Goal: Information Seeking & Learning: Learn about a topic

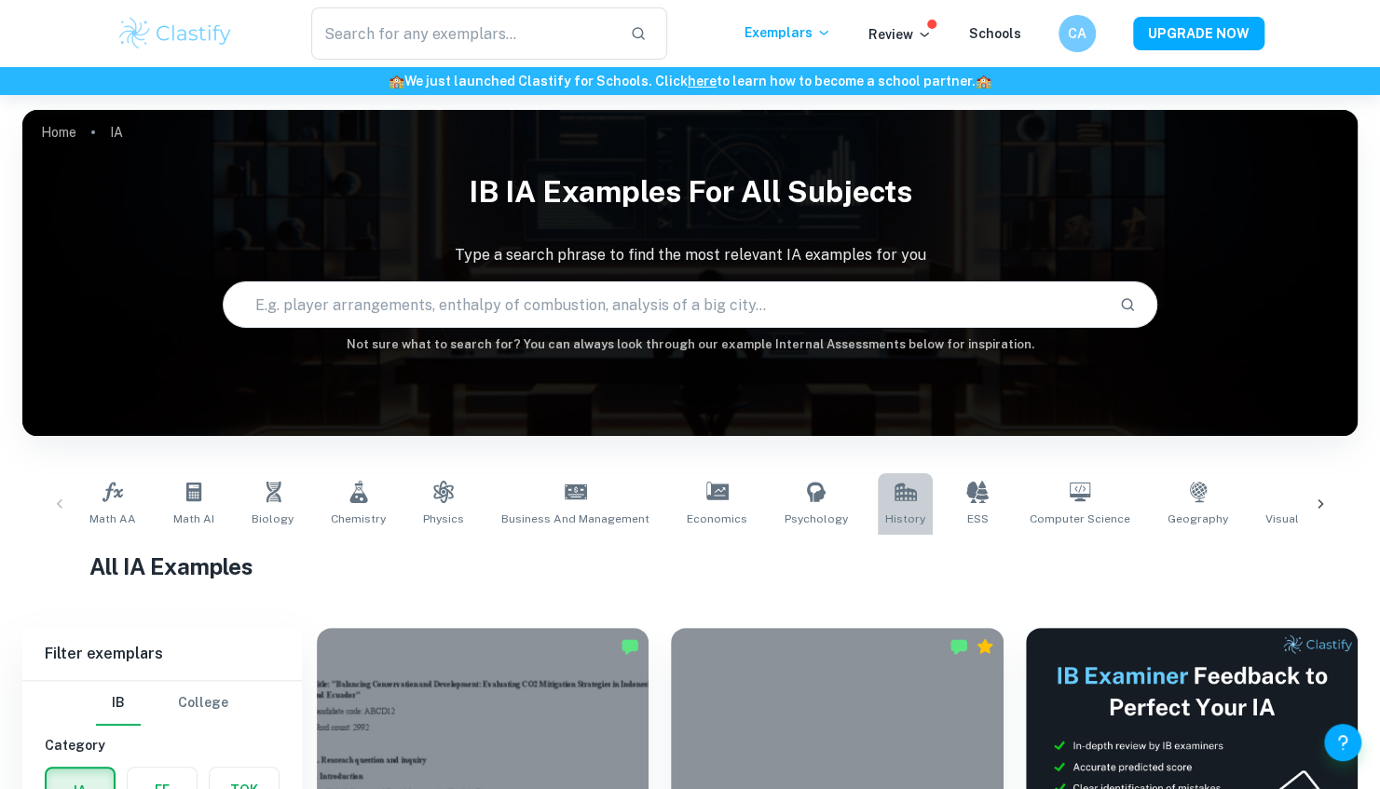
click at [879, 503] on link "History" at bounding box center [905, 503] width 55 height 61
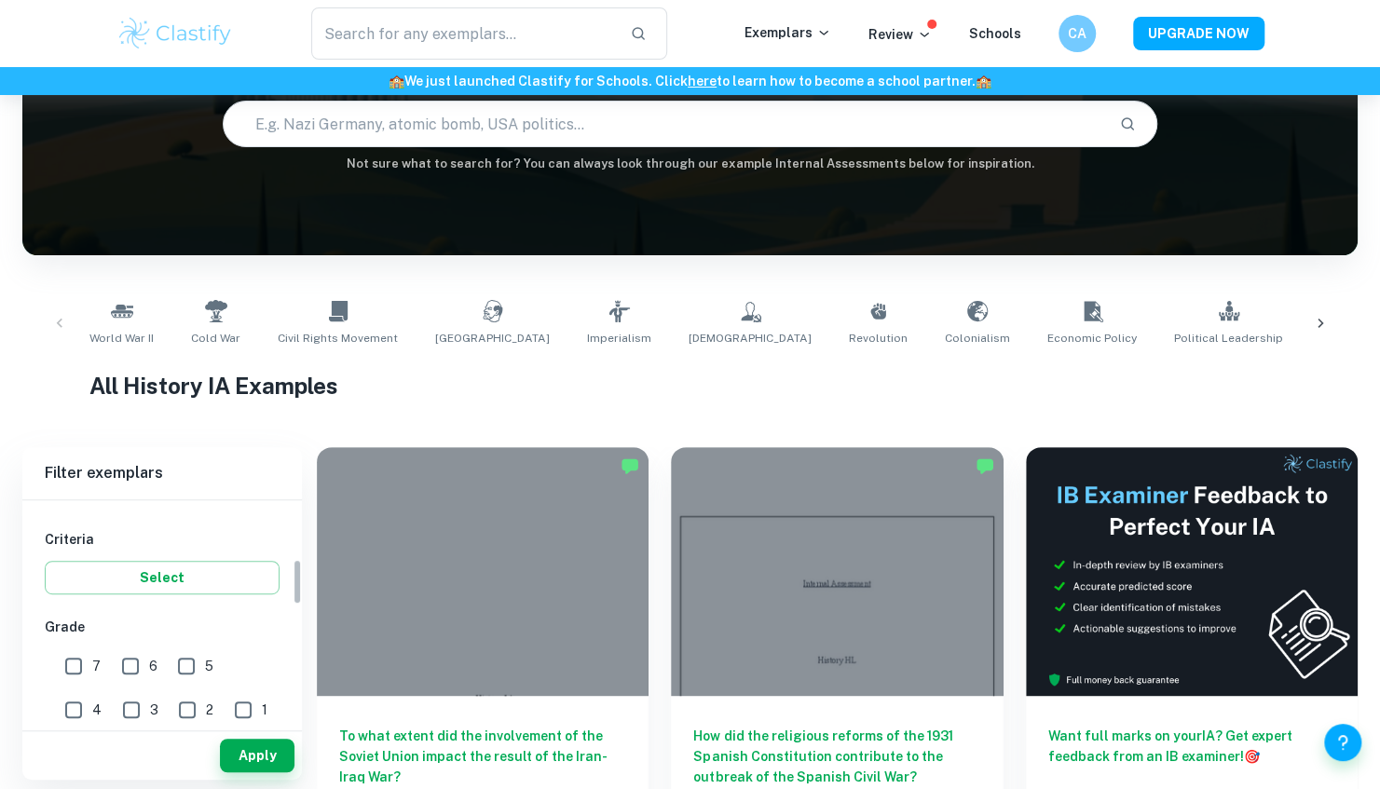
scroll to position [300, 0]
click at [75, 671] on input "7" at bounding box center [73, 665] width 37 height 37
checkbox input "true"
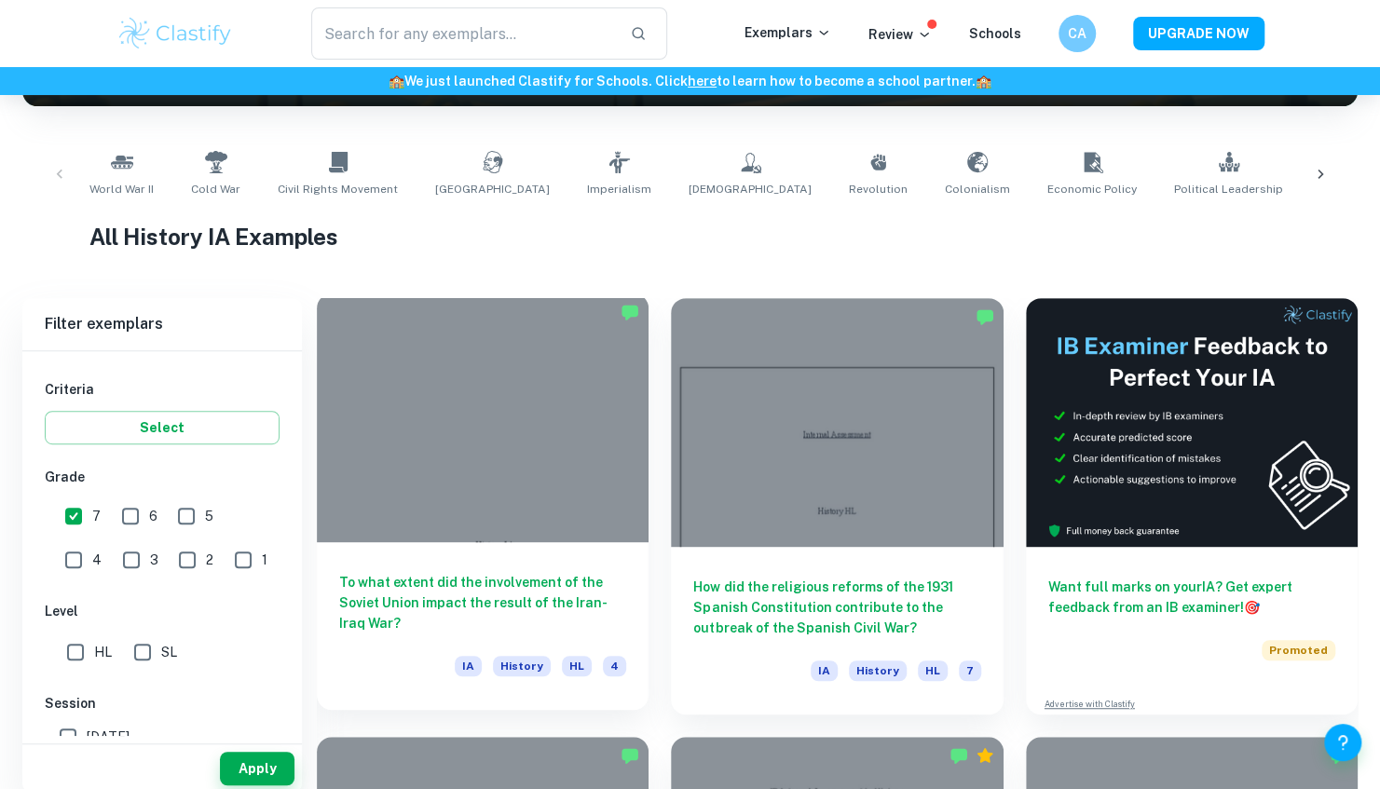
scroll to position [350, 0]
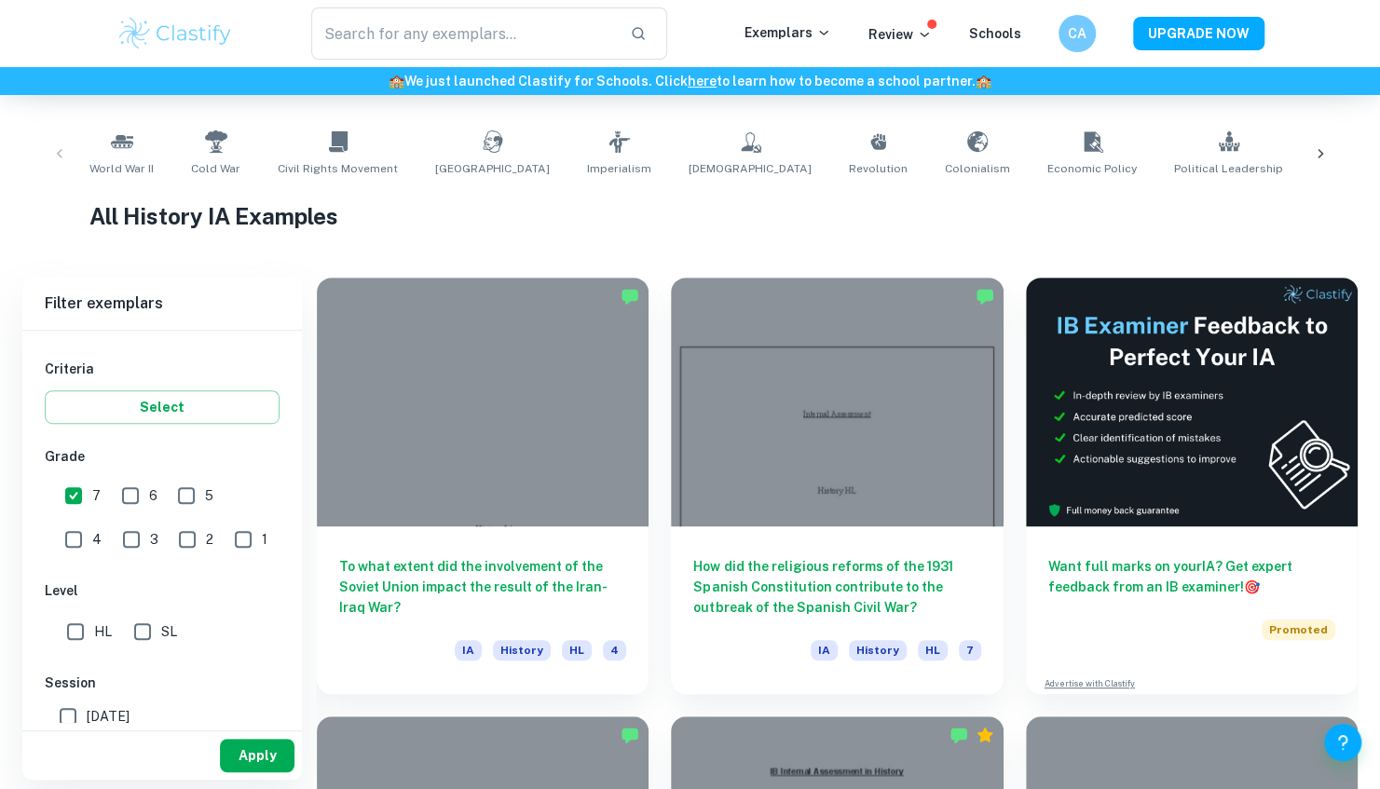
click at [248, 756] on button "Apply" at bounding box center [257, 756] width 75 height 34
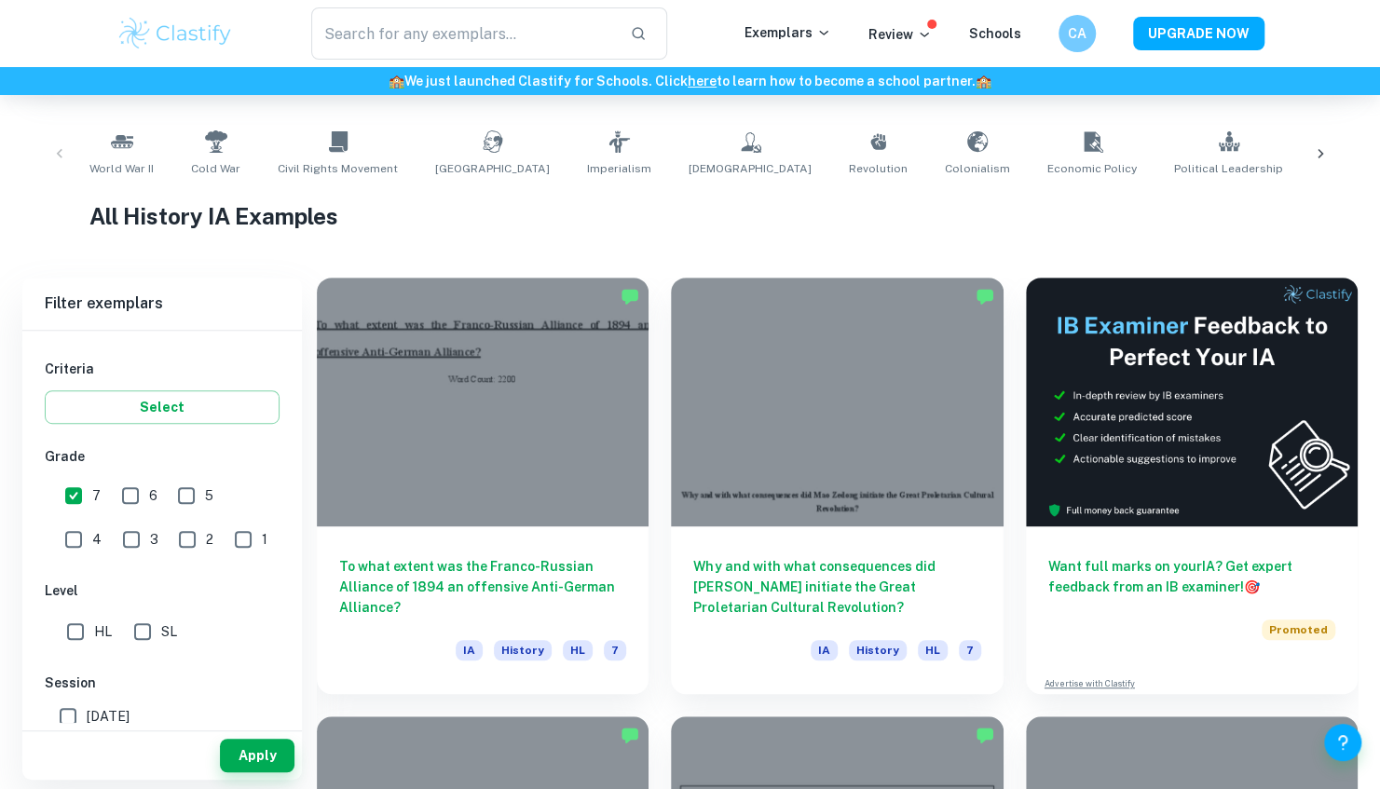
click at [142, 629] on input "SL" at bounding box center [142, 631] width 37 height 37
checkbox input "true"
click at [265, 757] on button "Apply" at bounding box center [257, 756] width 75 height 34
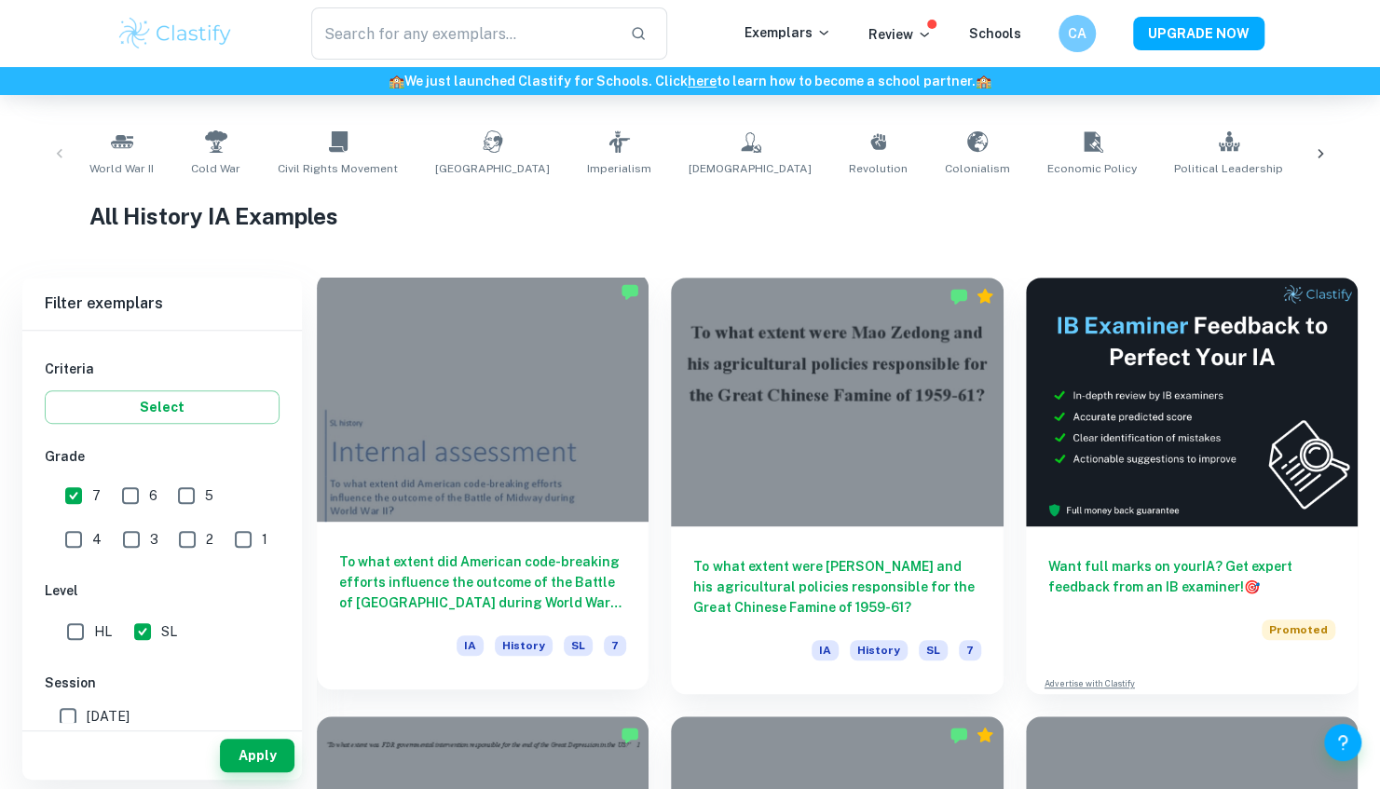
click at [466, 472] on div at bounding box center [483, 397] width 332 height 249
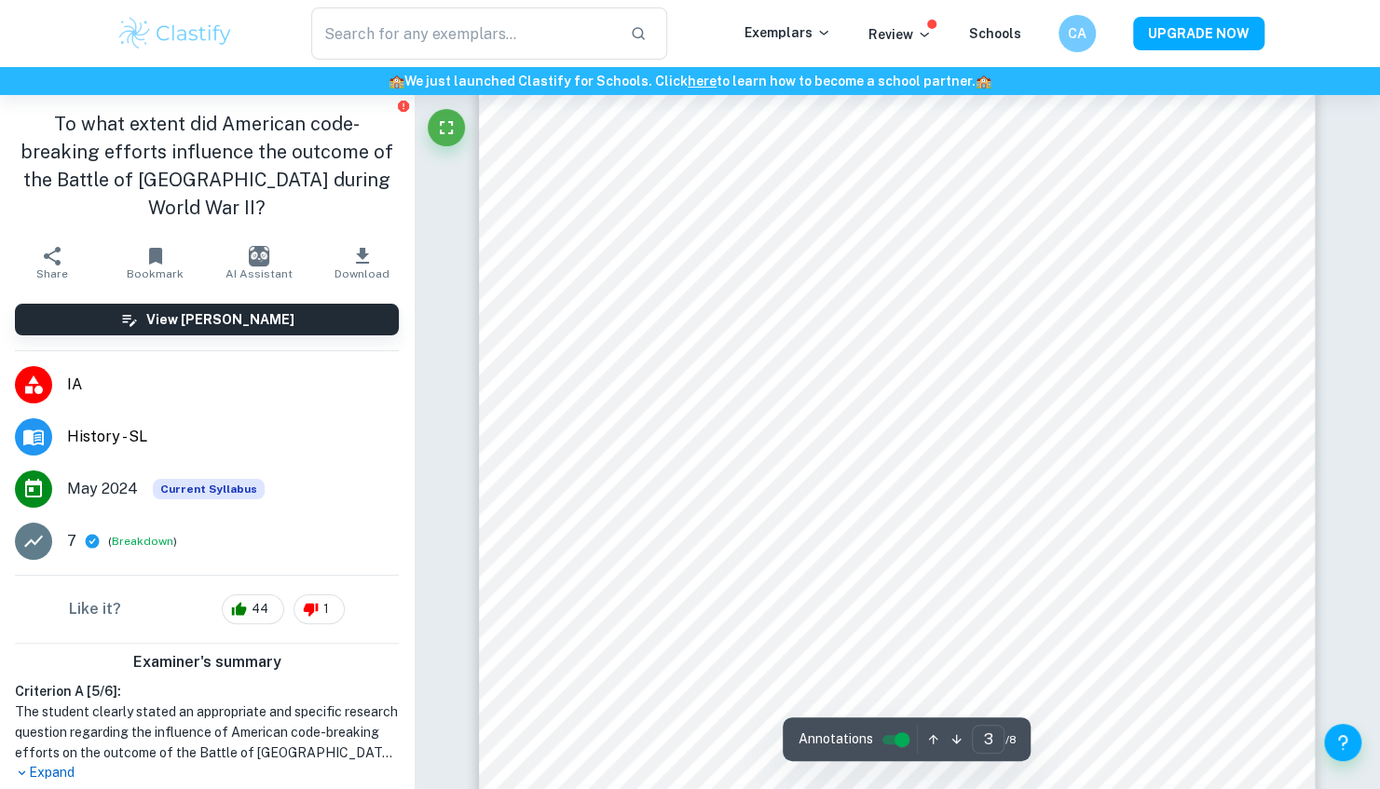
scroll to position [3305, 0]
type input "8"
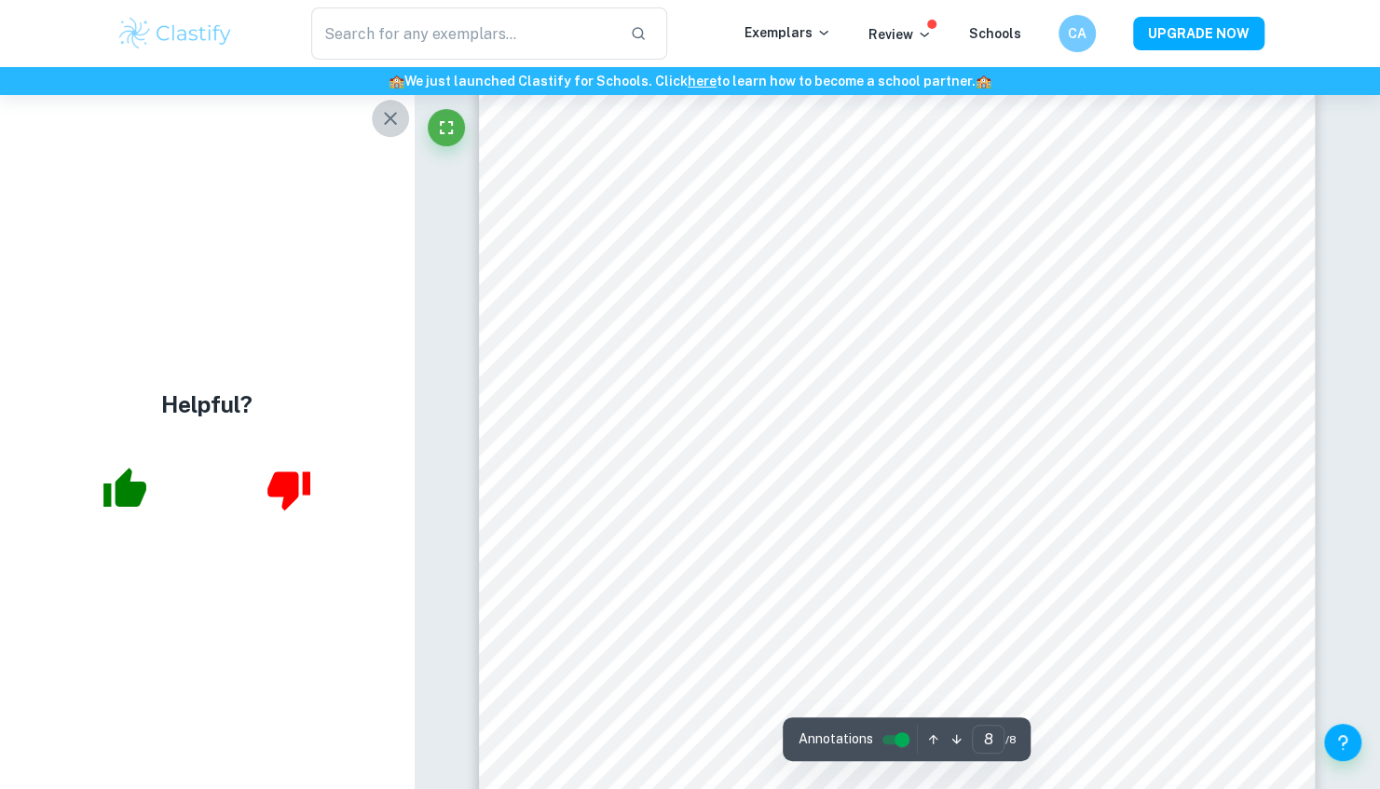
click at [393, 123] on icon "button" at bounding box center [390, 118] width 22 height 22
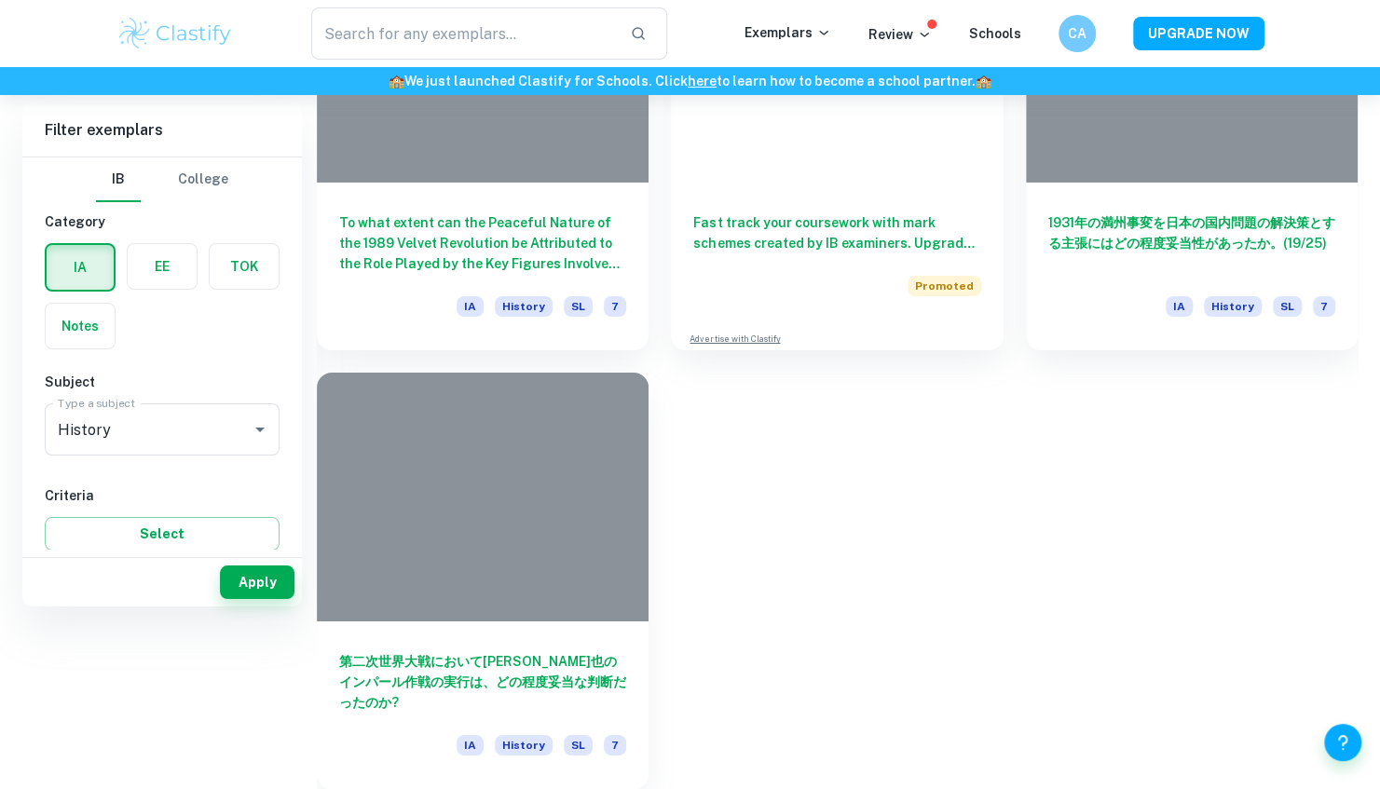
scroll to position [350, 0]
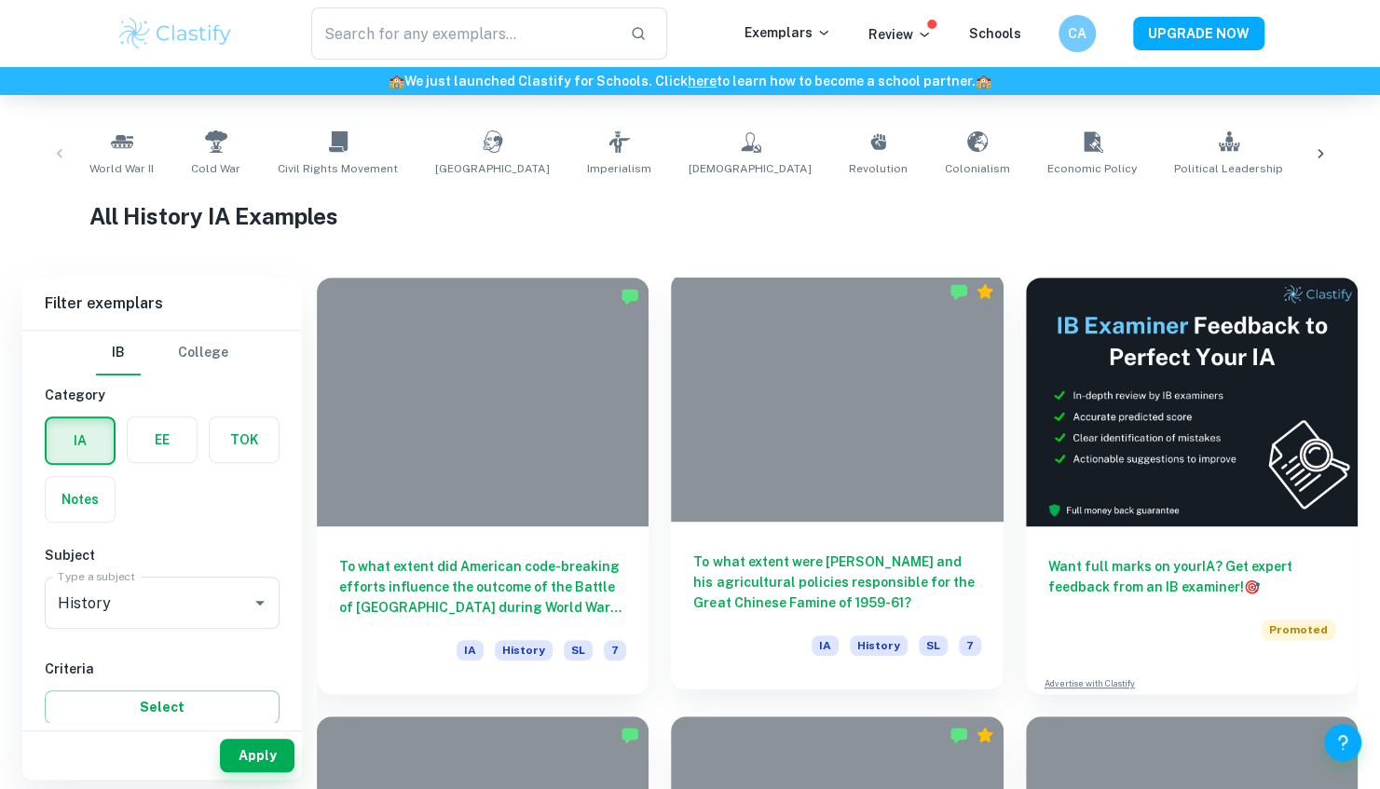
click at [749, 425] on div at bounding box center [837, 397] width 332 height 249
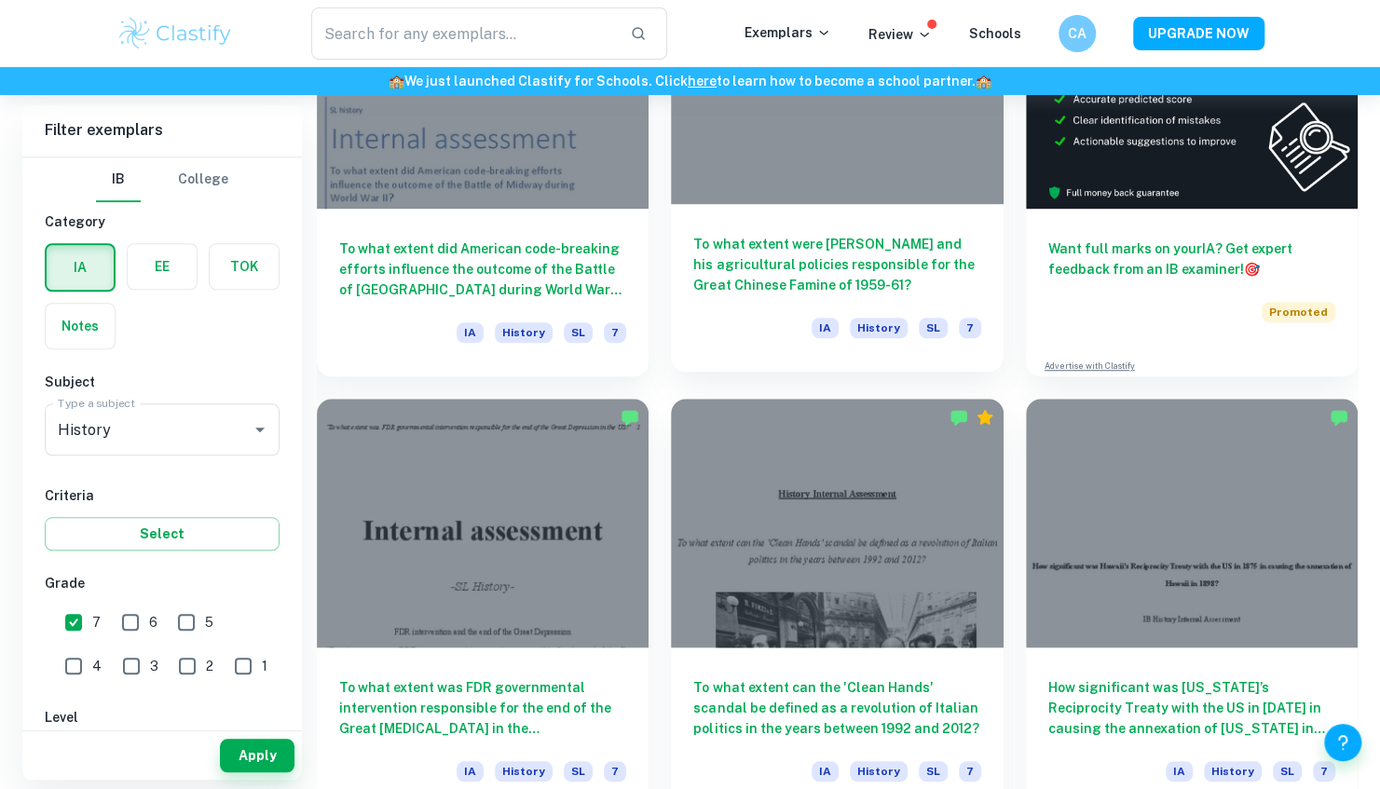
scroll to position [671, 0]
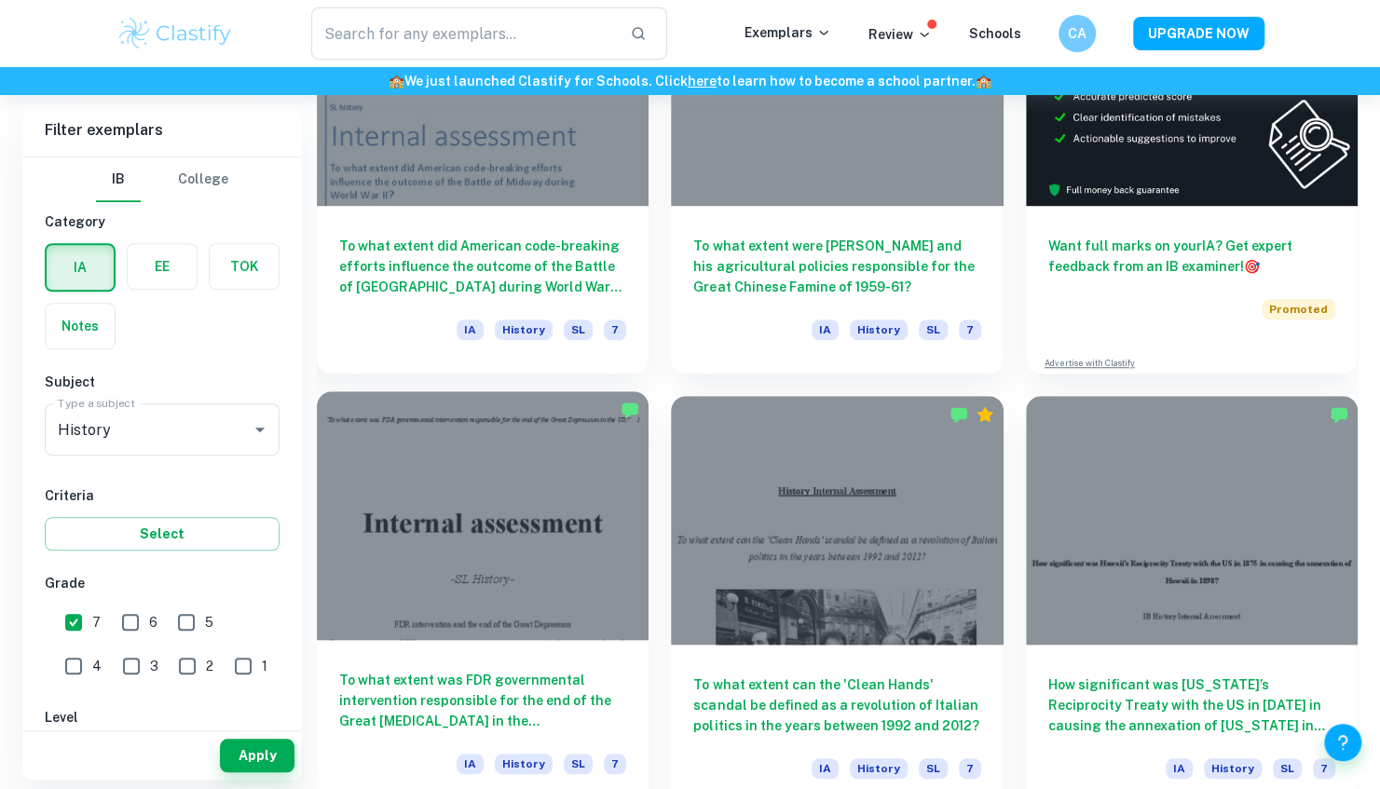
click at [507, 538] on div at bounding box center [483, 515] width 332 height 249
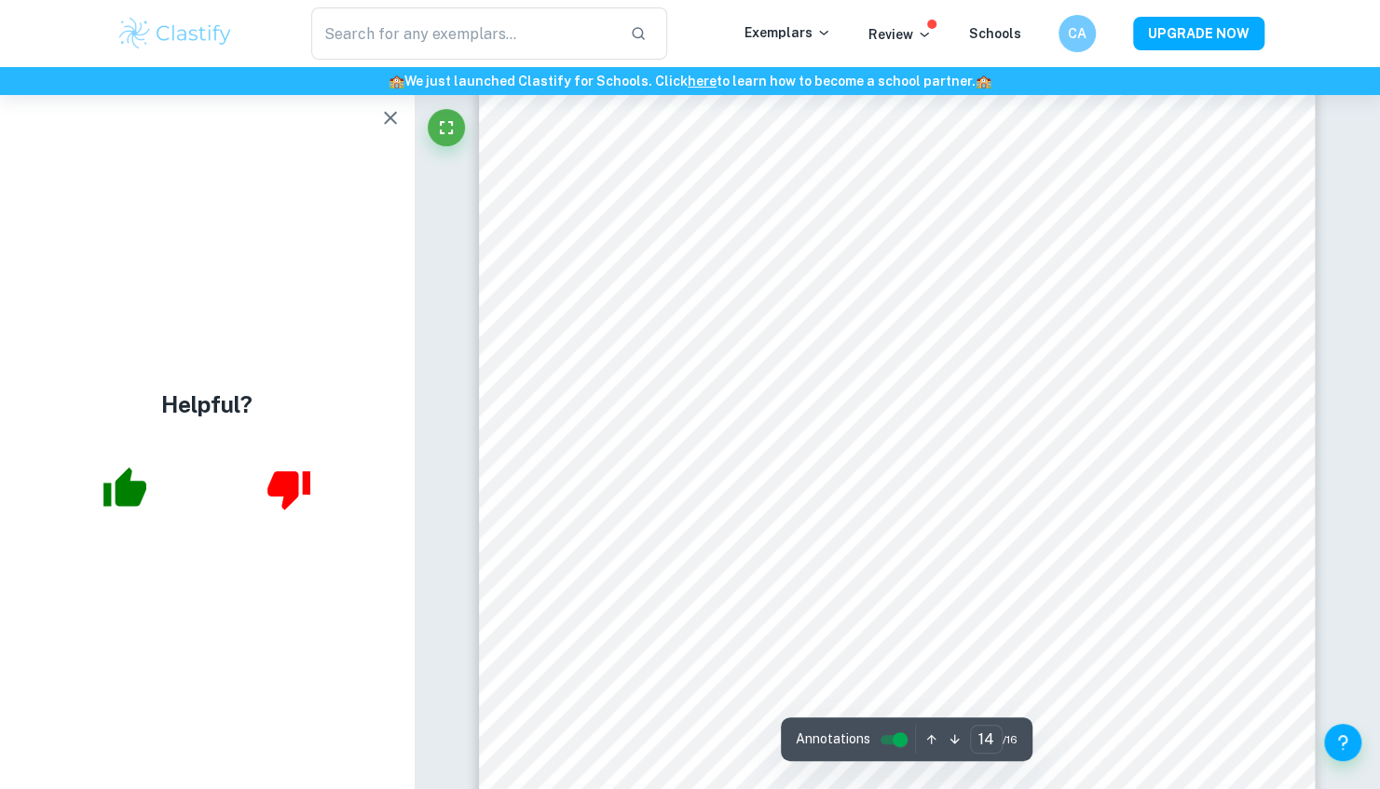
scroll to position [14766, 0]
type input "13"
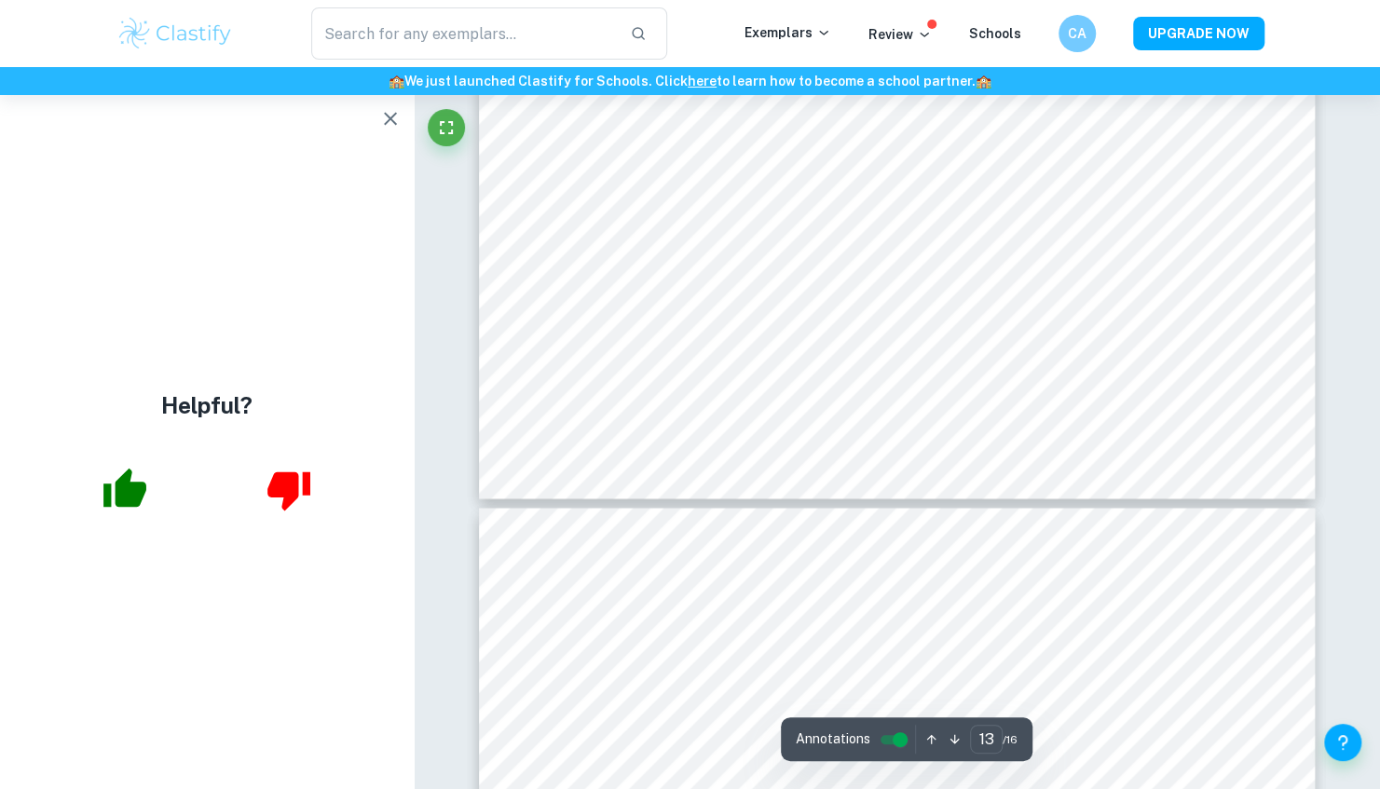
scroll to position [14187, 0]
